Goal: Information Seeking & Learning: Learn about a topic

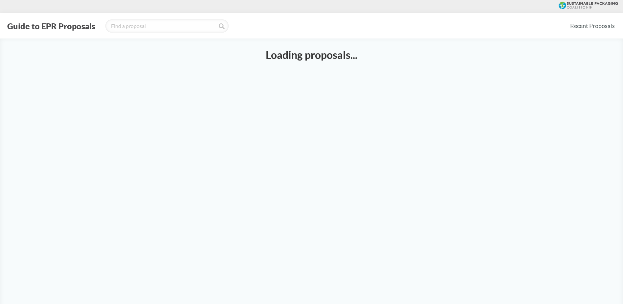
select select "SB54CH"
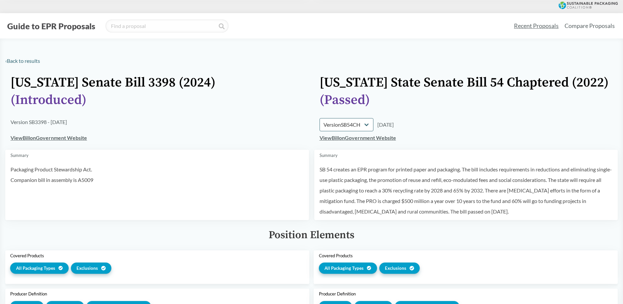
click at [543, 24] on link "Recent Proposals" at bounding box center [536, 25] width 51 height 15
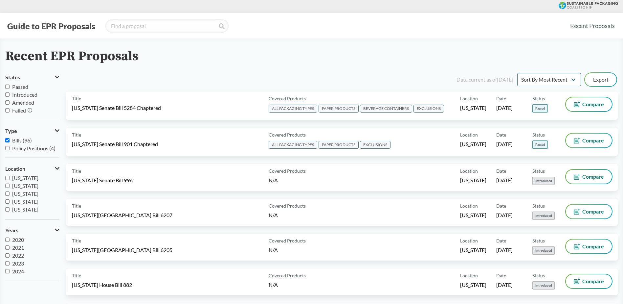
scroll to position [26, 0]
click at [8, 148] on input "Policy Positions (4)" at bounding box center [7, 148] width 4 height 4
checkbox input "true"
click at [21, 188] on span "[US_STATE]" at bounding box center [25, 188] width 26 height 6
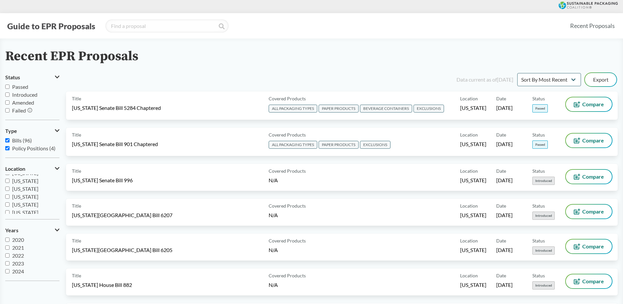
click at [10, 188] on input "[US_STATE]" at bounding box center [7, 188] width 4 height 4
checkbox input "true"
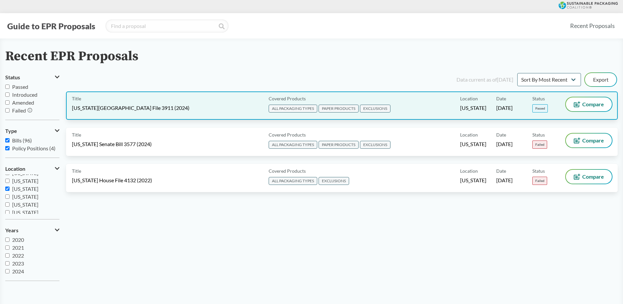
click at [433, 100] on div "Covered Products ALL PACKAGING TYPES PAPER PRODUCTS EXCLUSIONS" at bounding box center [363, 105] width 194 height 16
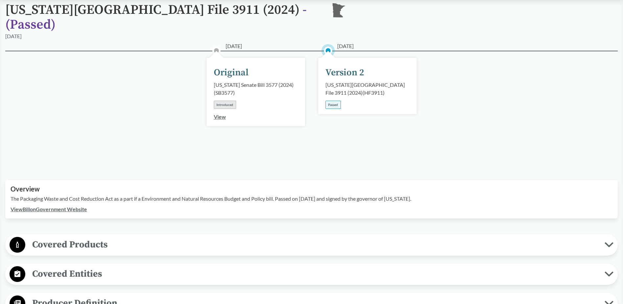
scroll to position [66, 0]
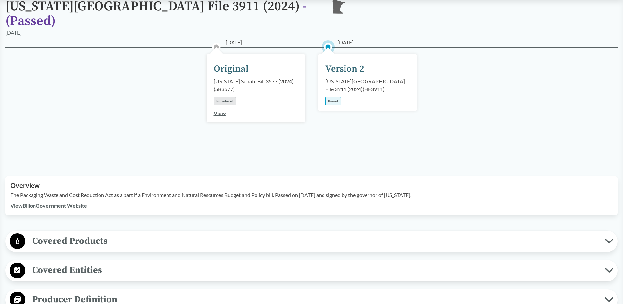
click at [159, 233] on span "Covered Products" at bounding box center [314, 240] width 579 height 15
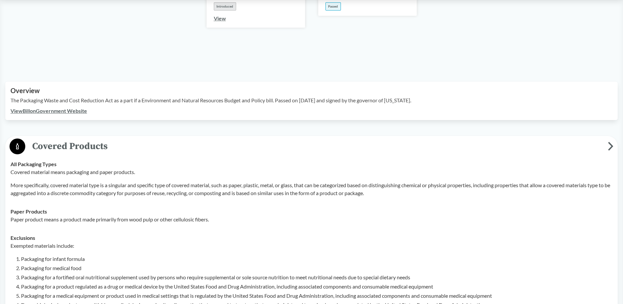
scroll to position [197, 0]
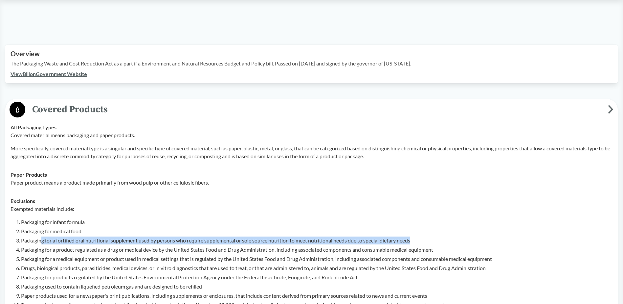
drag, startPoint x: 41, startPoint y: 231, endPoint x: 419, endPoint y: 227, distance: 377.8
click at [419, 236] on li "Packaging for a fortified oral nutritional supplement used by persons who requi…" at bounding box center [317, 240] width 592 height 8
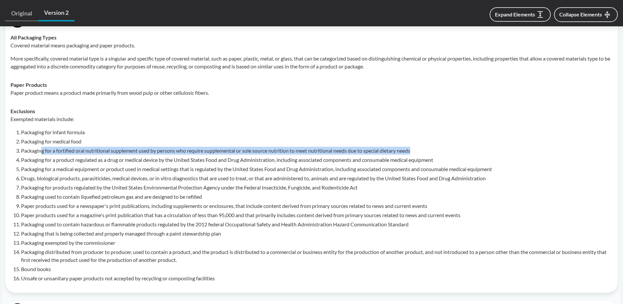
scroll to position [296, 0]
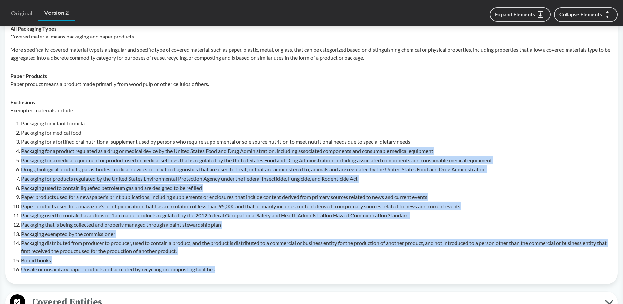
drag, startPoint x: 21, startPoint y: 142, endPoint x: 397, endPoint y: 258, distance: 393.6
click at [397, 258] on ol "Packaging for infant formula Packaging for medical food Packaging for a fortifi…" at bounding box center [317, 196] width 592 height 154
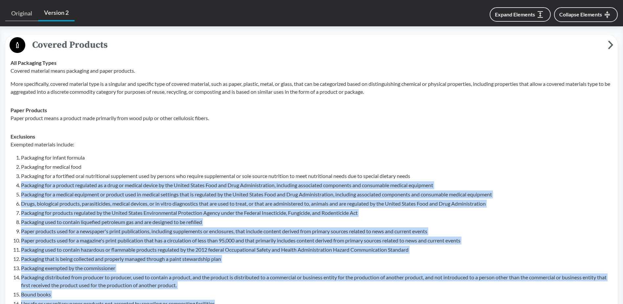
scroll to position [230, 0]
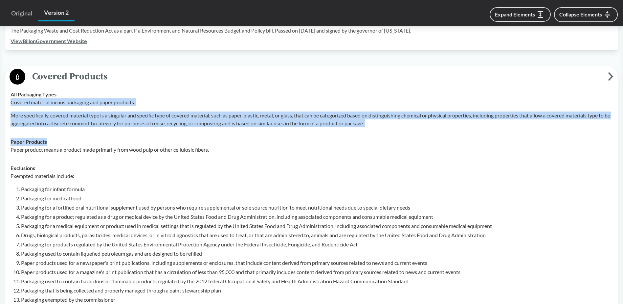
drag, startPoint x: 10, startPoint y: 94, endPoint x: 371, endPoint y: 135, distance: 362.7
click at [371, 135] on tbody "All Packaging Types Covered material means packaging and paper products. More s…" at bounding box center [312, 214] width 608 height 259
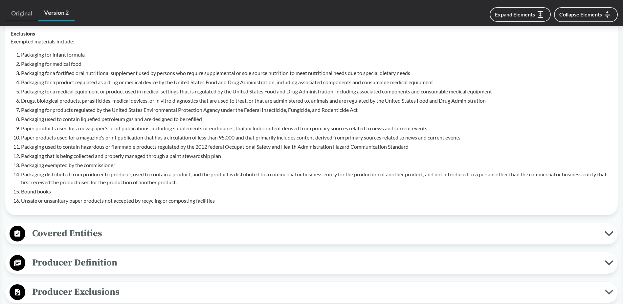
scroll to position [427, 0]
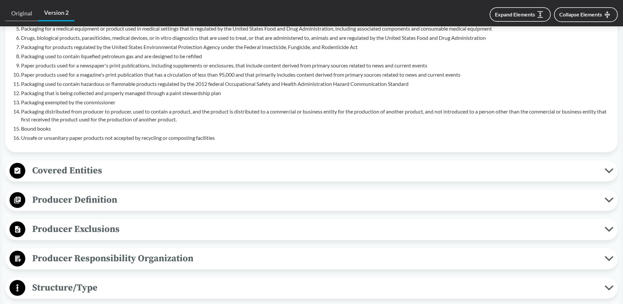
click at [60, 163] on span "Covered Entities" at bounding box center [314, 170] width 579 height 15
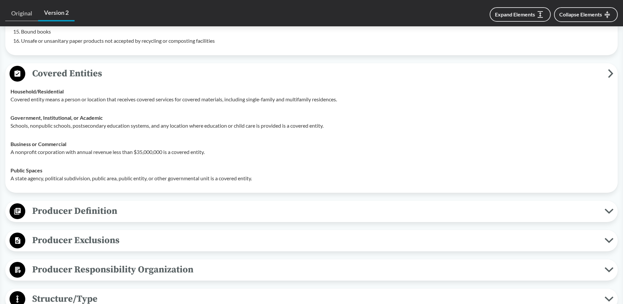
scroll to position [526, 0]
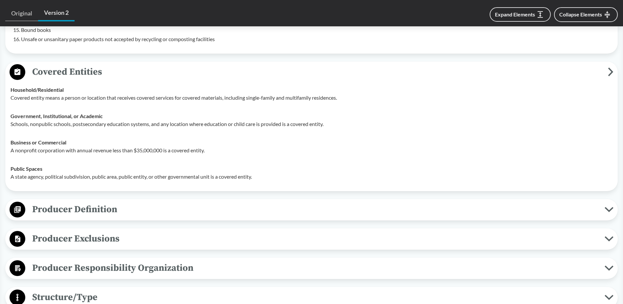
click at [77, 202] on span "Producer Definition" at bounding box center [314, 209] width 579 height 15
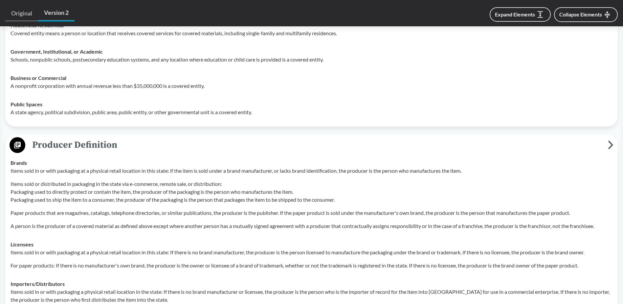
scroll to position [624, 0]
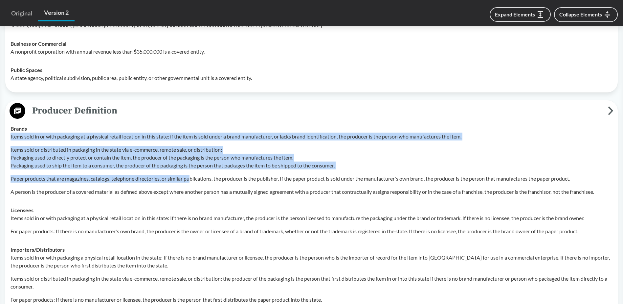
drag, startPoint x: 11, startPoint y: 125, endPoint x: 192, endPoint y: 172, distance: 187.0
click at [192, 172] on div "Items sold in or with packaging at a physical retail location in this state: if…" at bounding box center [312, 163] width 602 height 63
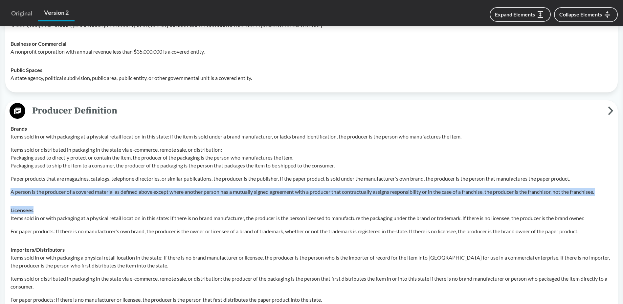
drag, startPoint x: 8, startPoint y: 182, endPoint x: 168, endPoint y: 192, distance: 160.3
click at [168, 192] on tbody "Brands Items sold in or with packaging at a physical retail location in this st…" at bounding box center [312, 213] width 608 height 189
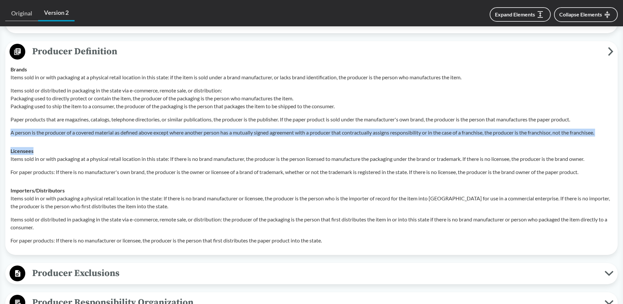
scroll to position [690, 0]
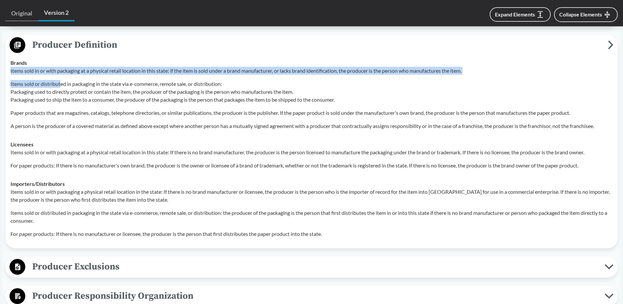
drag, startPoint x: 10, startPoint y: 61, endPoint x: 61, endPoint y: 66, distance: 51.5
click at [61, 66] on td "Brands Items sold in or with packaging at a physical retail location in this st…" at bounding box center [312, 94] width 608 height 81
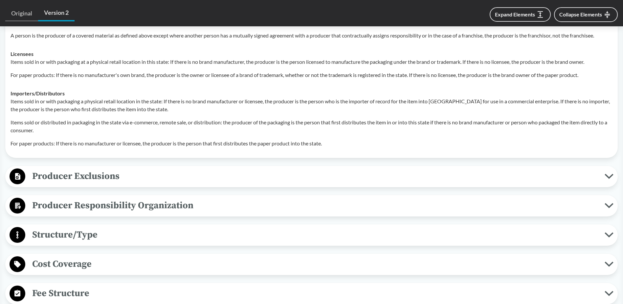
scroll to position [788, 0]
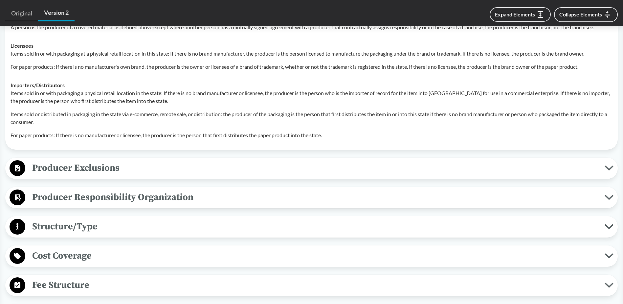
click at [106, 160] on span "Producer Exclusions" at bounding box center [314, 167] width 579 height 15
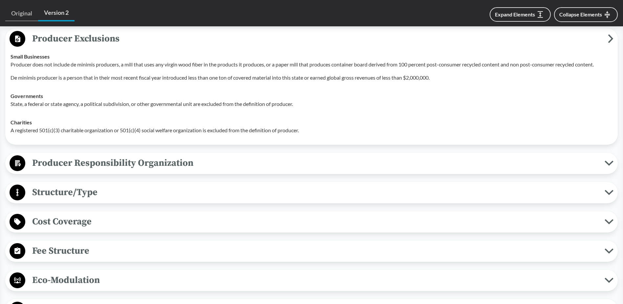
scroll to position [920, 0]
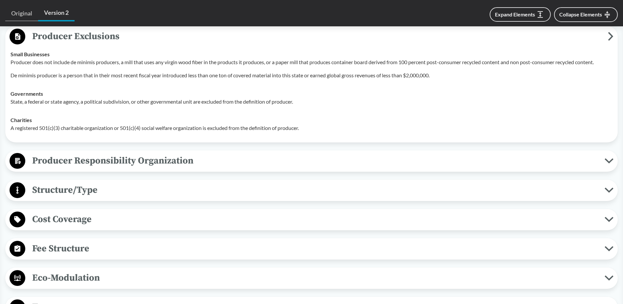
click at [94, 155] on span "Producer Responsibility Organization" at bounding box center [314, 160] width 579 height 15
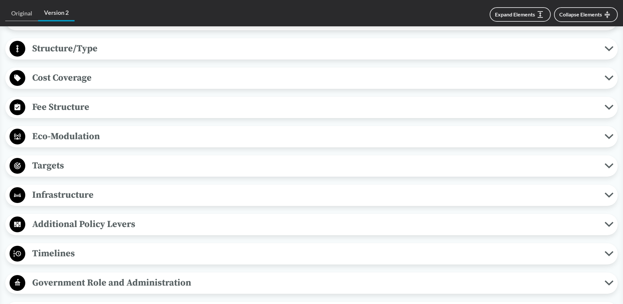
scroll to position [1117, 0]
click at [66, 245] on span "Timelines" at bounding box center [314, 252] width 579 height 15
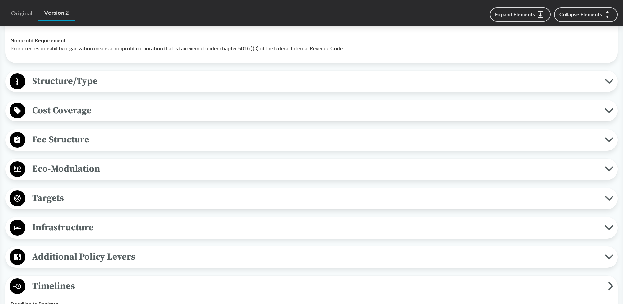
scroll to position [985, 0]
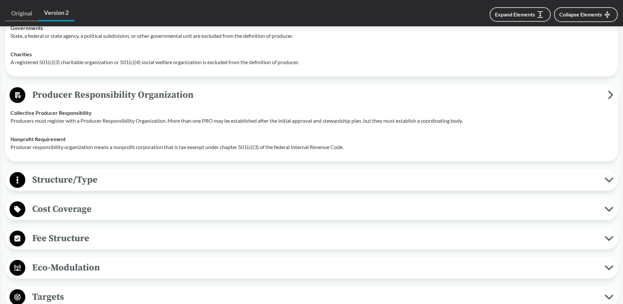
click at [64, 231] on span "Fee Structure" at bounding box center [314, 238] width 579 height 15
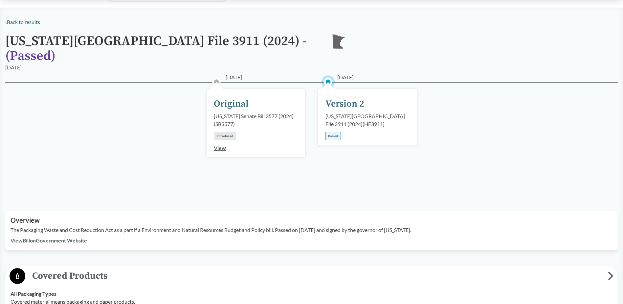
scroll to position [0, 0]
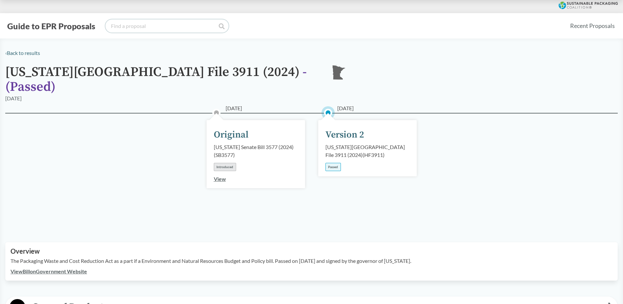
click at [173, 27] on input "search" at bounding box center [166, 25] width 123 height 13
type input "c"
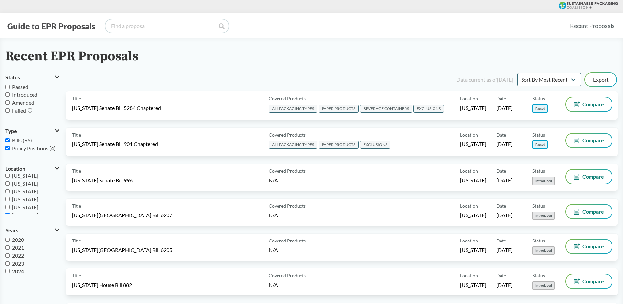
scroll to position [99, 0]
click at [5, 182] on input "[US_STATE]" at bounding box center [7, 182] width 4 height 4
checkbox input "false"
click at [7, 204] on input "[US_STATE]" at bounding box center [7, 205] width 4 height 4
checkbox input "true"
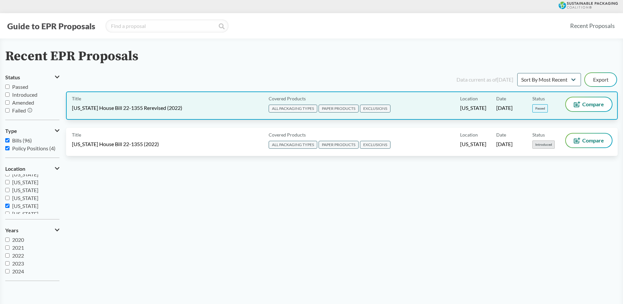
click at [228, 104] on div "Title [US_STATE] House Bill 22-1355 Rerevised (2022)" at bounding box center [169, 105] width 194 height 16
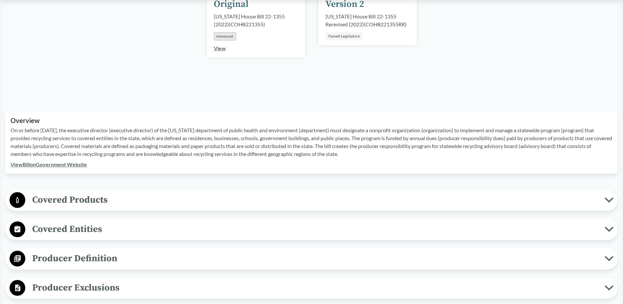
scroll to position [131, 0]
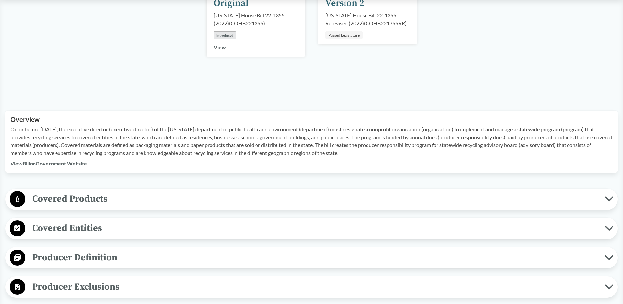
click at [98, 253] on span "Producer Definition" at bounding box center [314, 257] width 579 height 15
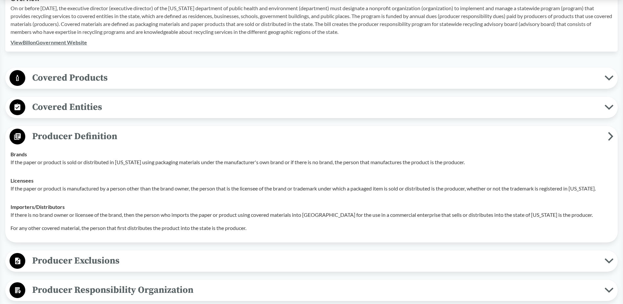
scroll to position [263, 0]
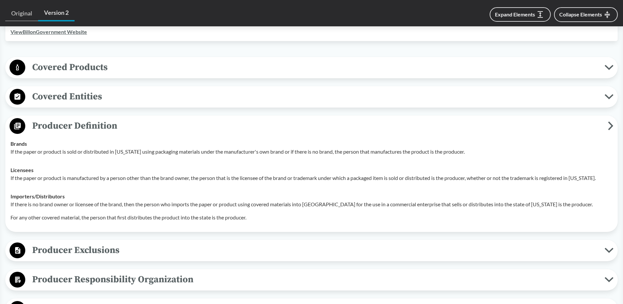
click at [101, 253] on span "Producer Exclusions" at bounding box center [314, 249] width 579 height 15
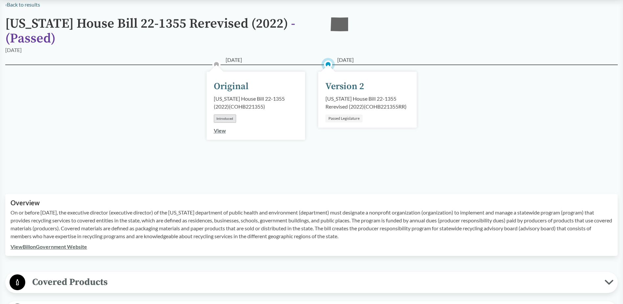
scroll to position [0, 0]
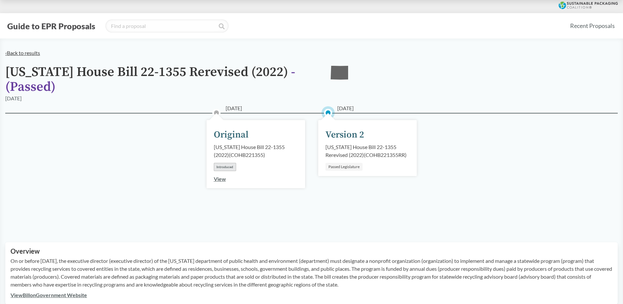
click at [28, 54] on link "‹ Back to results" at bounding box center [22, 53] width 35 height 6
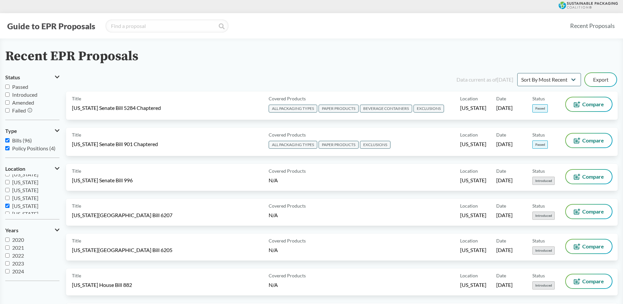
scroll to position [66, 0]
click at [16, 208] on span "[US_STATE]" at bounding box center [25, 207] width 26 height 6
click at [10, 208] on input "[US_STATE]" at bounding box center [7, 207] width 4 height 4
checkbox input "true"
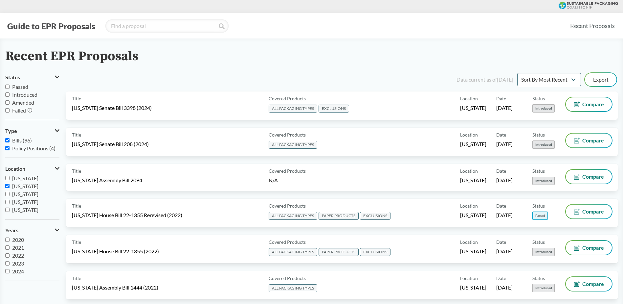
scroll to position [109, 0]
click at [7, 194] on input "[US_STATE]" at bounding box center [7, 195] width 4 height 4
checkbox input "false"
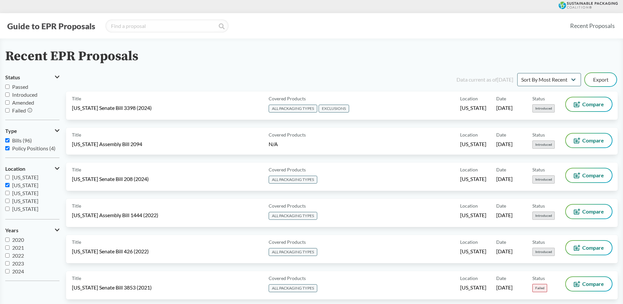
scroll to position [76, 0]
click at [27, 189] on span "[US_STATE]" at bounding box center [25, 188] width 26 height 6
click at [10, 189] on input "[US_STATE]" at bounding box center [7, 188] width 4 height 4
click at [27, 189] on span "[US_STATE]" at bounding box center [25, 188] width 26 height 6
click at [10, 189] on input "[US_STATE]" at bounding box center [7, 188] width 4 height 4
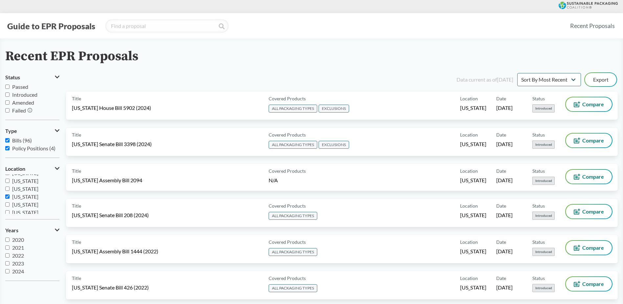
checkbox input "false"
click at [28, 205] on span "[US_STATE]" at bounding box center [25, 204] width 26 height 6
click at [10, 205] on input "[US_STATE]" at bounding box center [7, 204] width 4 height 4
checkbox input "true"
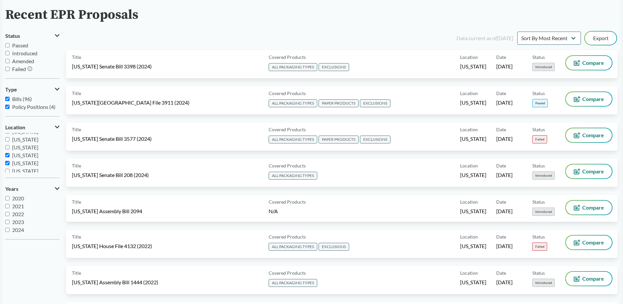
scroll to position [33, 0]
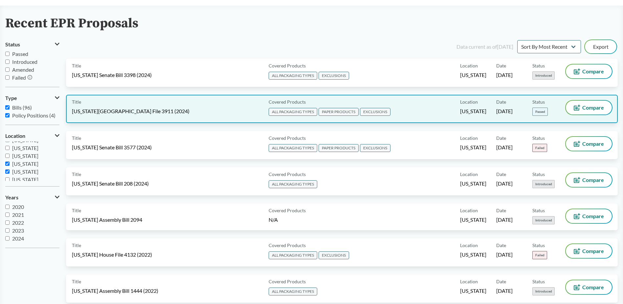
click at [199, 115] on div "Title [US_STATE][GEOGRAPHIC_DATA] File 3911 (2024)" at bounding box center [169, 109] width 194 height 16
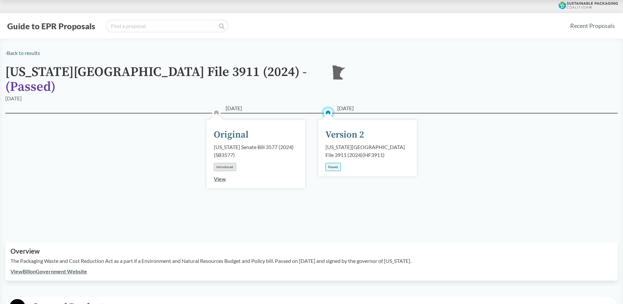
click at [345, 143] on div "[US_STATE][GEOGRAPHIC_DATA] File 3911 (2024) ( HF3911 )" at bounding box center [368, 151] width 84 height 16
drag, startPoint x: 114, startPoint y: 252, endPoint x: 19, endPoint y: 254, distance: 94.9
click at [19, 257] on p "The Packaging Waste and Cost Reduction Act as a part if a Environment and Natur…" at bounding box center [312, 261] width 602 height 8
copy p "Packaging Waste and Cost Reduction Act"
click at [134, 203] on div "[DATE] Original [US_STATE] Senate Bill 3577 (2024) ( SB3577 ) Introduced View […" at bounding box center [311, 169] width 613 height 113
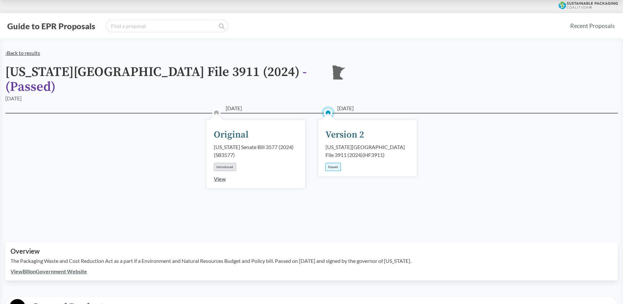
click at [33, 55] on link "‹ Back to results" at bounding box center [22, 53] width 35 height 6
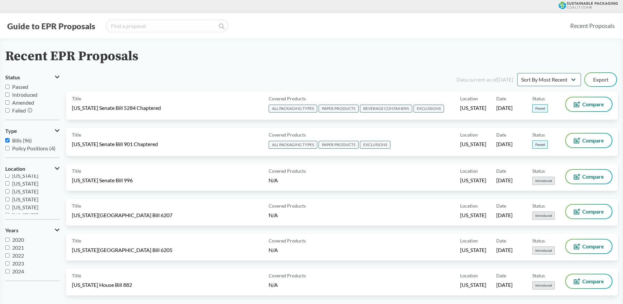
scroll to position [79, 0]
click at [28, 194] on span "[US_STATE]" at bounding box center [25, 194] width 26 height 6
click at [10, 194] on input "[US_STATE]" at bounding box center [7, 194] width 4 height 4
checkbox input "true"
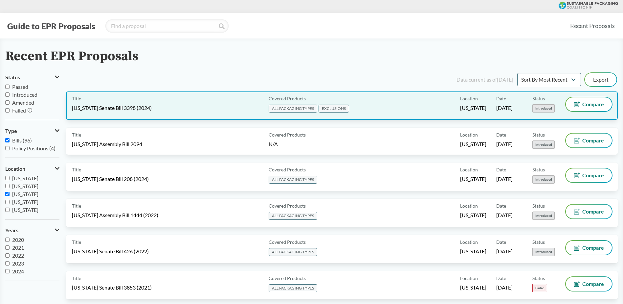
click at [400, 102] on div "Covered Products ALL PACKAGING TYPES EXCLUSIONS" at bounding box center [363, 105] width 194 height 16
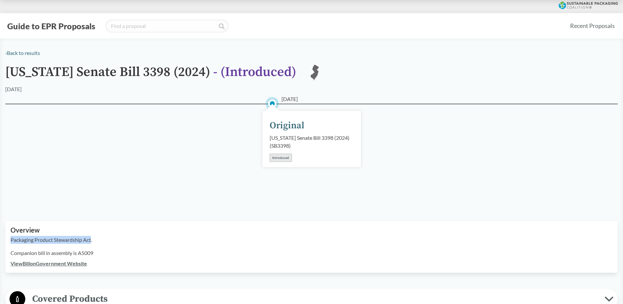
drag, startPoint x: 92, startPoint y: 239, endPoint x: 11, endPoint y: 239, distance: 81.1
click at [11, 239] on p "Packaging Product Stewardship Act." at bounding box center [312, 240] width 602 height 8
copy p "Packaging Product Stewardship Act"
